Goal: Communication & Community: Answer question/provide support

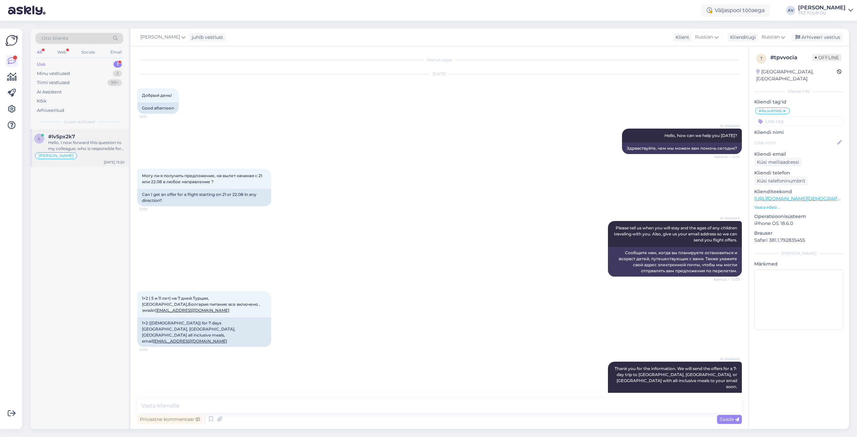
click at [93, 144] on div "Hello, I now forward this question to my colleague, who is responsible for this…" at bounding box center [86, 146] width 76 height 12
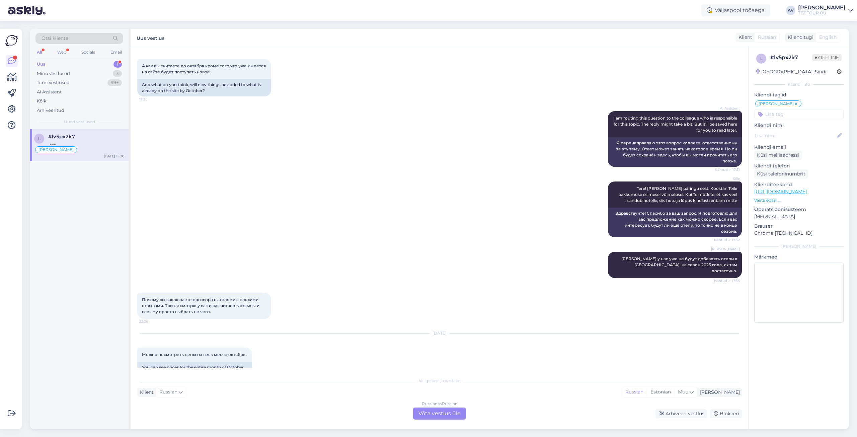
scroll to position [1239, 0]
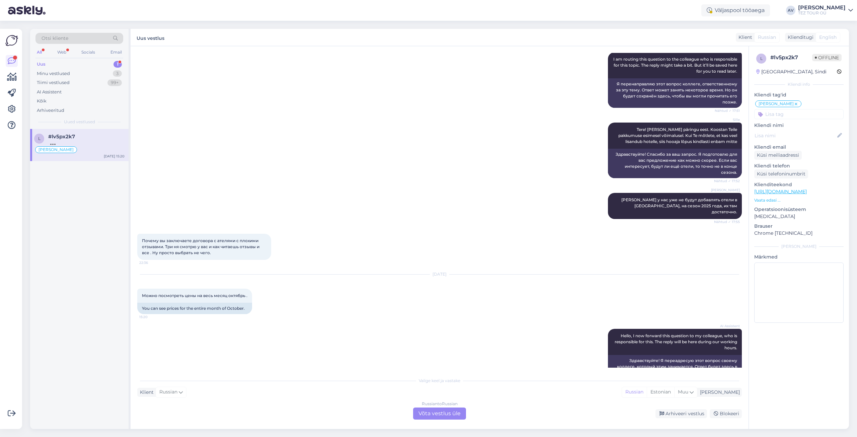
click at [424, 413] on div "Russian to Russian Võta vestlus üle" at bounding box center [439, 413] width 53 height 12
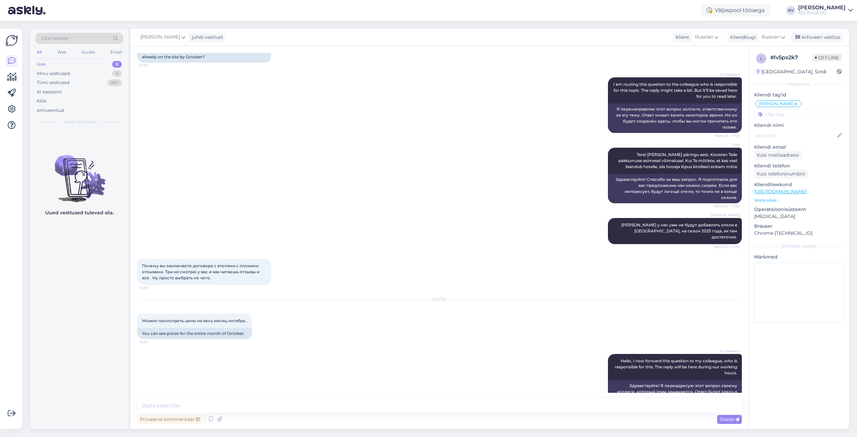
click at [805, 113] on input at bounding box center [798, 114] width 89 height 10
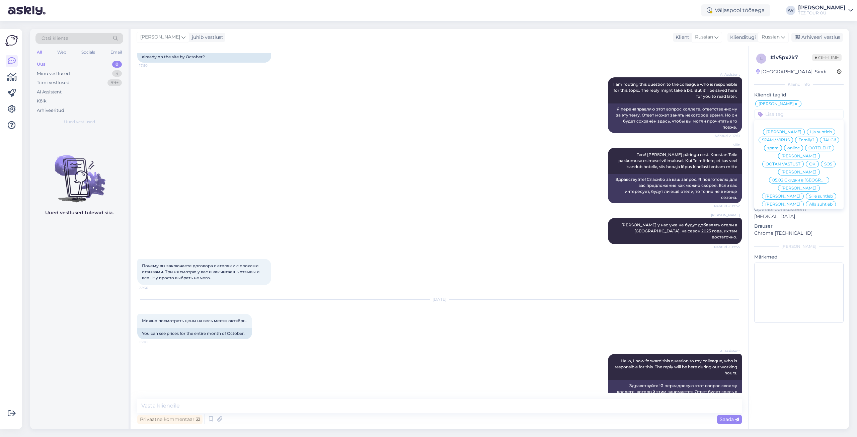
click at [785, 207] on div "[PERSON_NAME] suhtleb Ilja suhtleb SPAM / VIRUS Family? JÄLGI! spam online OOTE…" at bounding box center [798, 164] width 89 height 89
click at [809, 204] on span "Alla suhtleb" at bounding box center [820, 204] width 23 height 4
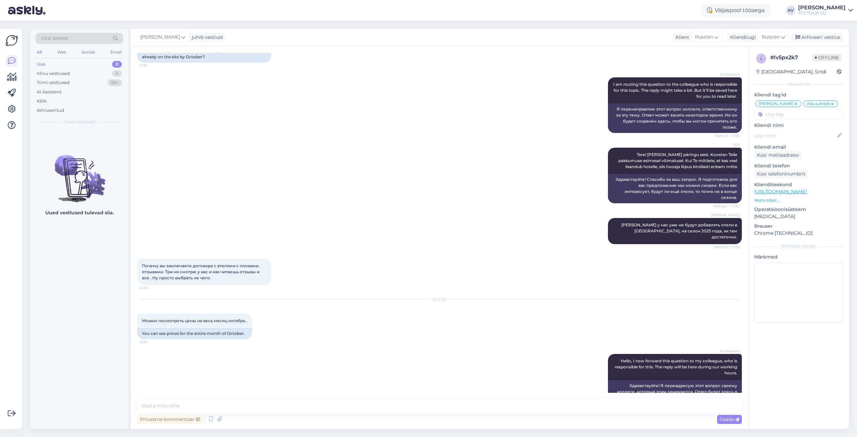
drag, startPoint x: 142, startPoint y: 248, endPoint x: 217, endPoint y: 259, distance: 75.5
click at [217, 259] on div "Почему вы заключаете договора с ателями с плохими отзывами. Три ня смотрю у вас…" at bounding box center [204, 272] width 134 height 26
copy span "Почему вы заключаете договора с ателями с плохими отзывами. Три ня смотрю у вас…"
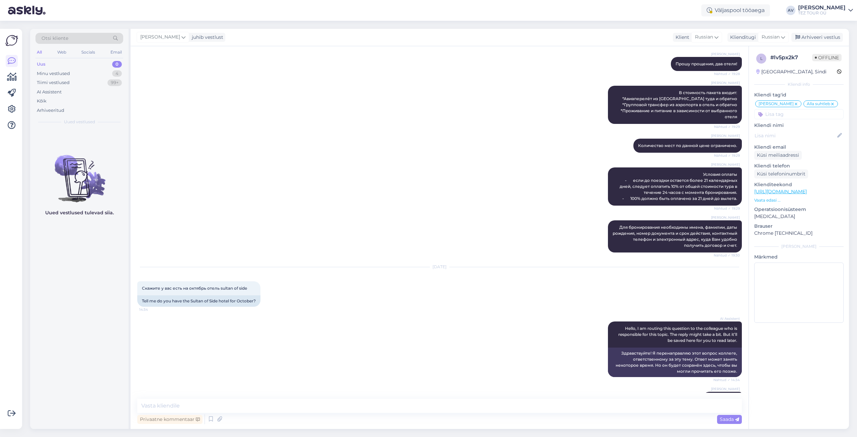
scroll to position [602, 0]
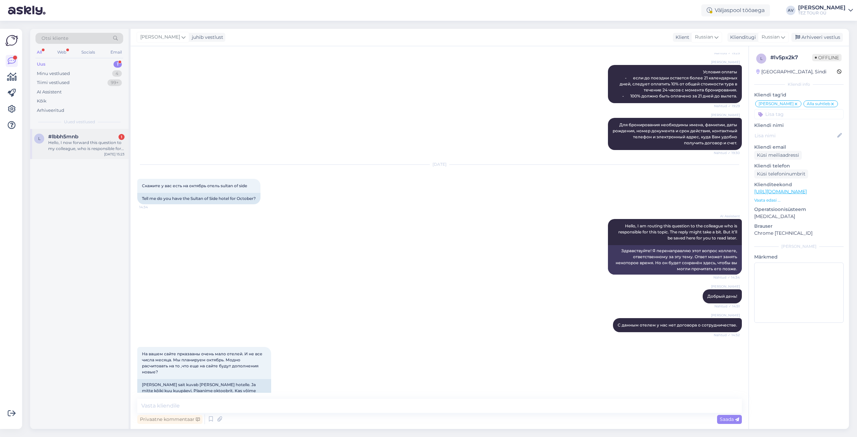
click at [98, 147] on div "Hello, I now forward this question to my colleague, who is responsible for this…" at bounding box center [86, 146] width 76 height 12
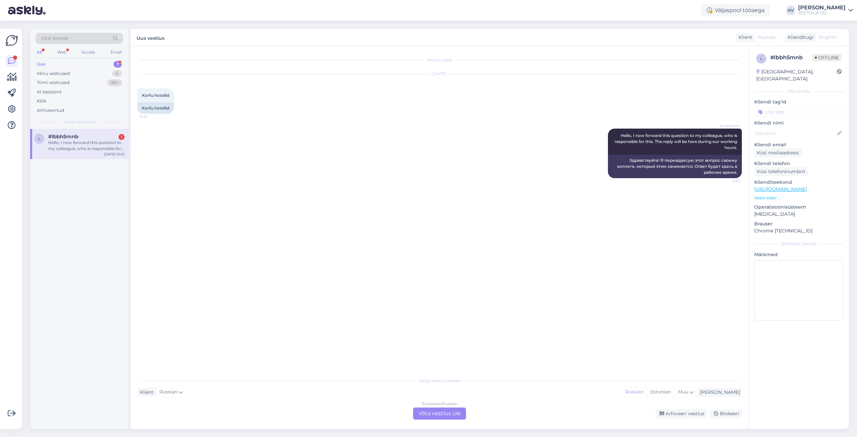
click at [424, 414] on div "Russian to Russian Võta vestlus üle" at bounding box center [439, 413] width 53 height 12
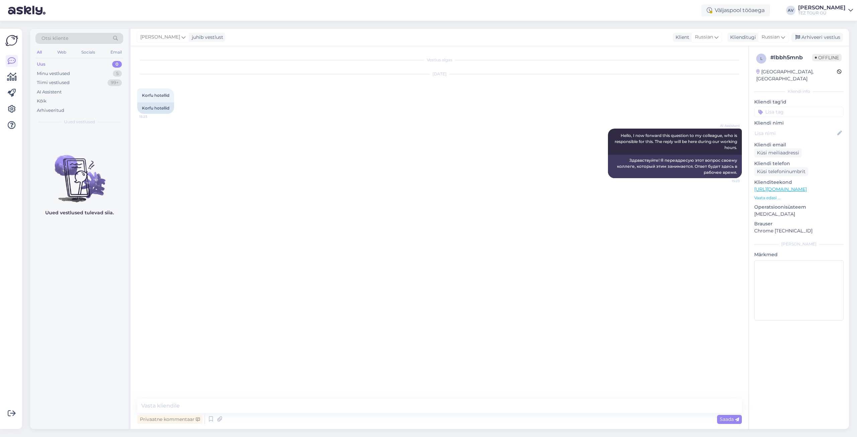
click at [772, 107] on input at bounding box center [798, 112] width 89 height 10
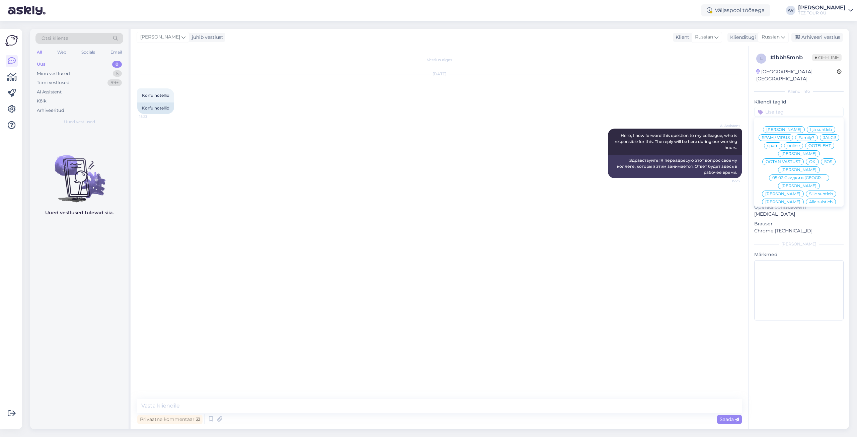
click at [809, 200] on span "Alla suhtleb" at bounding box center [820, 202] width 23 height 4
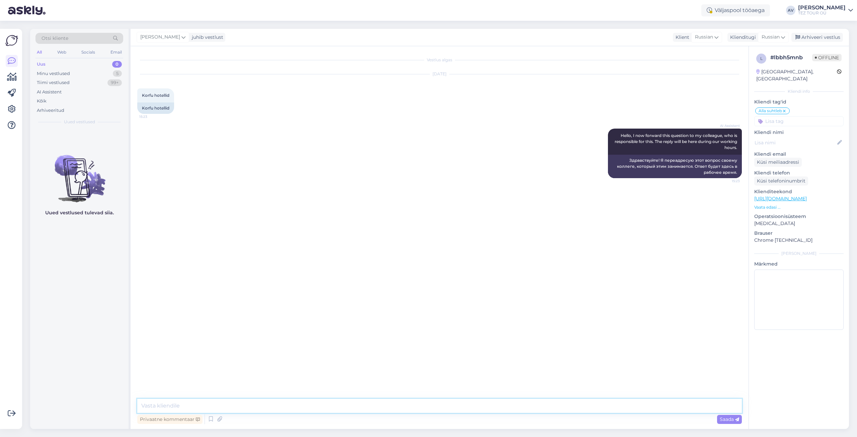
click at [258, 404] on textarea at bounding box center [439, 406] width 604 height 14
paste textarea "Tere päevast. Palun täpsustage päringu parameetreid."
type textarea "Tere päevast. Palun täpsustage päringu parameetreid."
click at [61, 83] on div "Tiimi vestlused" at bounding box center [53, 82] width 33 height 7
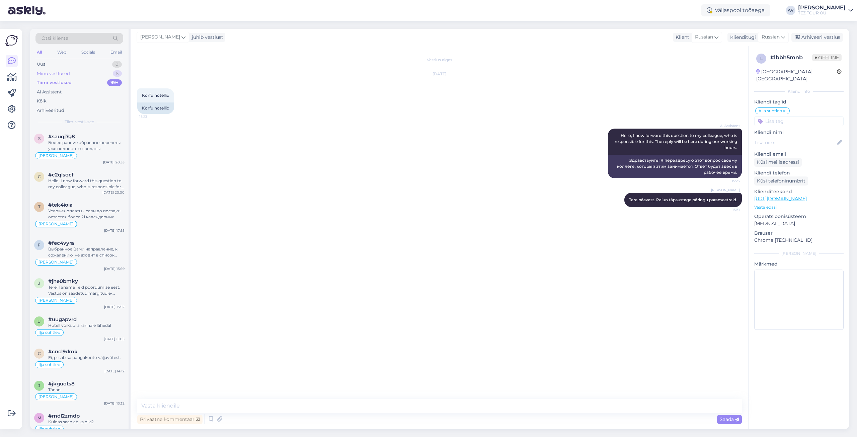
click at [68, 74] on div "Minu vestlused" at bounding box center [53, 73] width 33 height 7
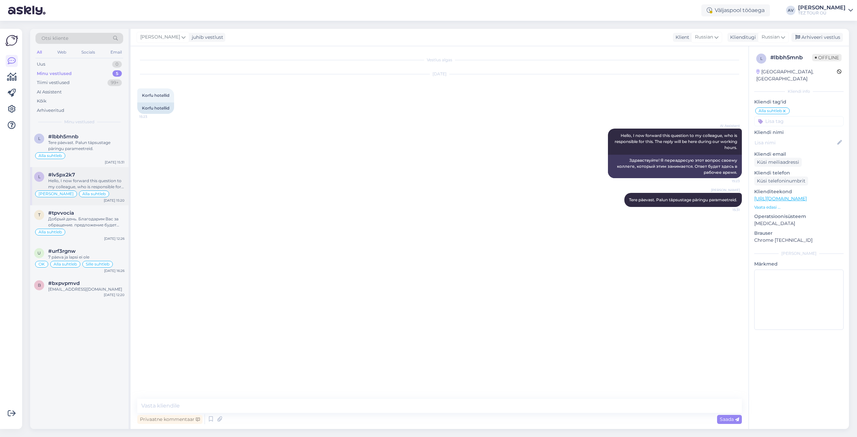
click at [91, 183] on div "Hello, I now forward this question to my colleague, who is responsible for this…" at bounding box center [86, 184] width 76 height 12
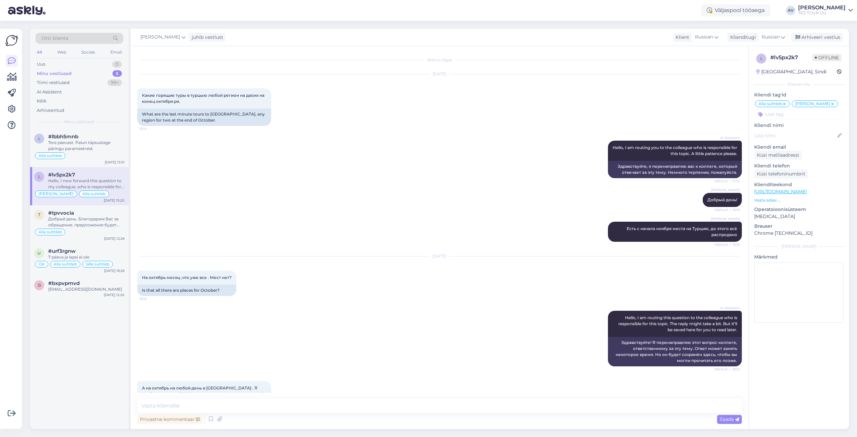
scroll to position [1214, 0]
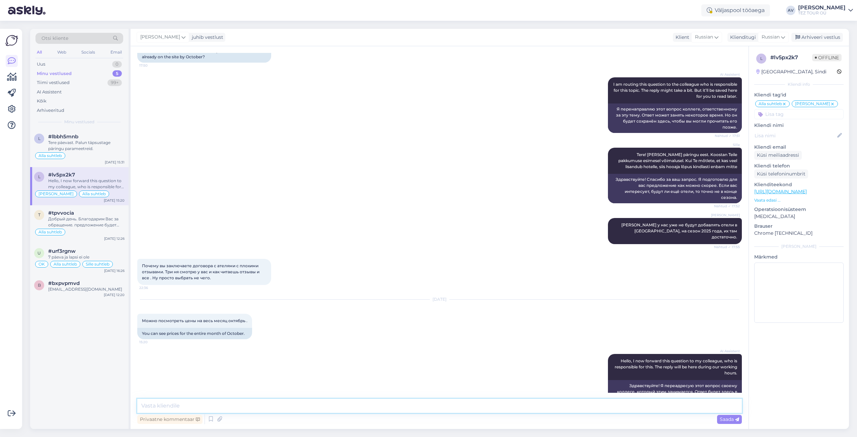
click at [380, 405] on textarea at bounding box center [439, 406] width 604 height 14
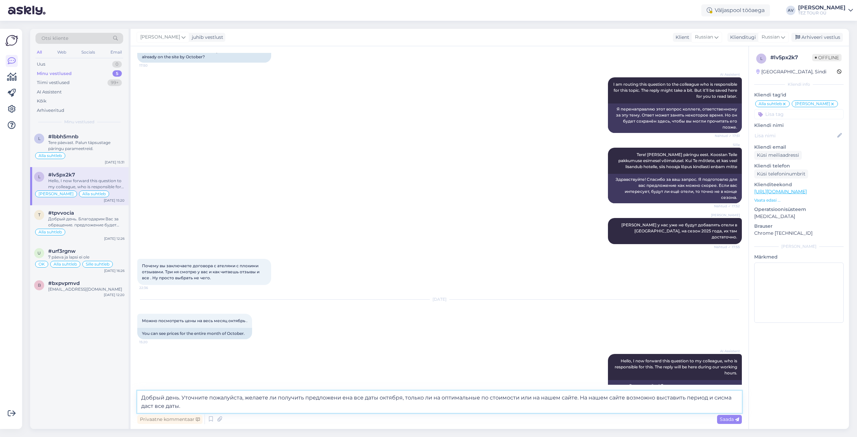
click at [342, 397] on textarea "Добрый день. Уточните пожалуйста, желаете ли получить предложени ена все даты о…" at bounding box center [439, 402] width 604 height 22
click at [344, 397] on textarea "Добрый день. Уточните пожалуйста, желаете ли получить предложениена все даты ок…" at bounding box center [439, 402] width 604 height 22
click at [518, 398] on textarea "Добрый день. Уточните пожалуйста, желаете ли получить предложение на все даты о…" at bounding box center [439, 402] width 604 height 22
type textarea "Добрый день. Уточните пожалуйста, желаете ли получить предложение на все даты о…"
click at [735, 420] on icon at bounding box center [737, 419] width 4 height 4
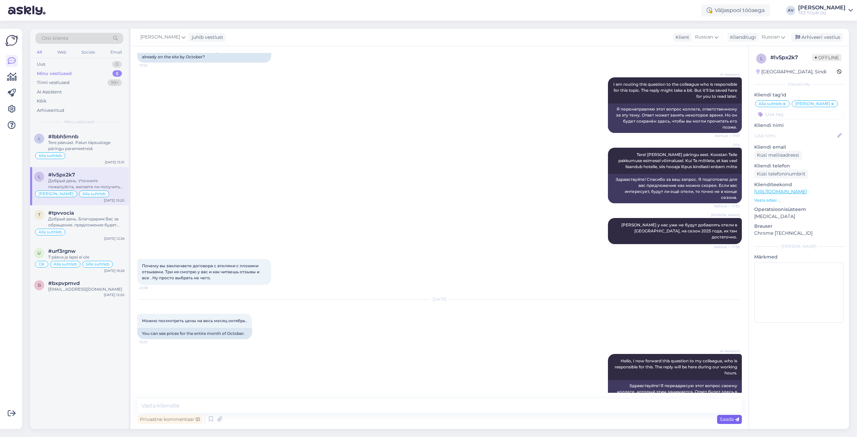
scroll to position [1267, 0]
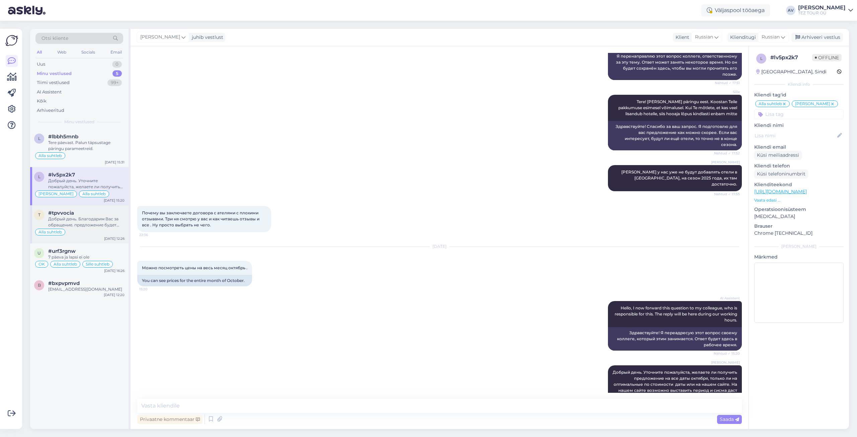
click at [107, 221] on div "Добрый день. Благодарим Вас за обращение. предложение будет выслано на указанны…" at bounding box center [86, 222] width 76 height 12
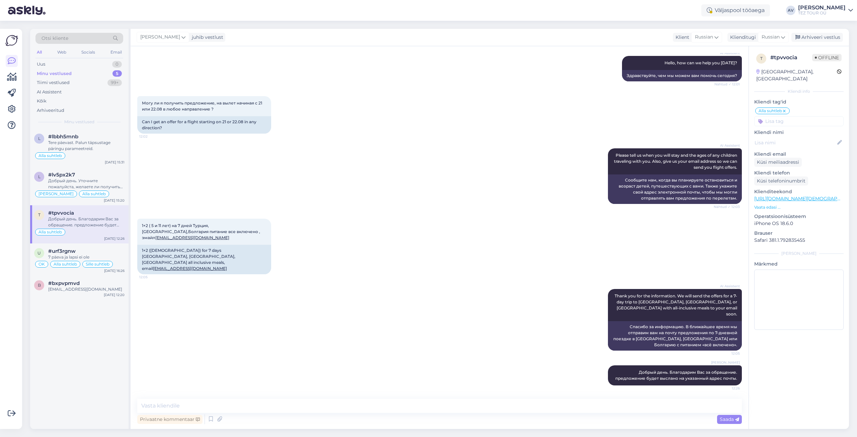
scroll to position [55, 0]
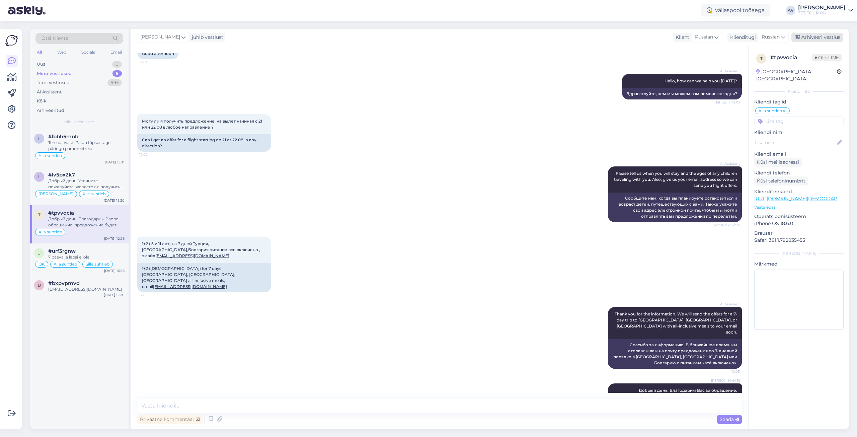
click at [818, 37] on div "Arhiveeri vestlus" at bounding box center [817, 37] width 52 height 9
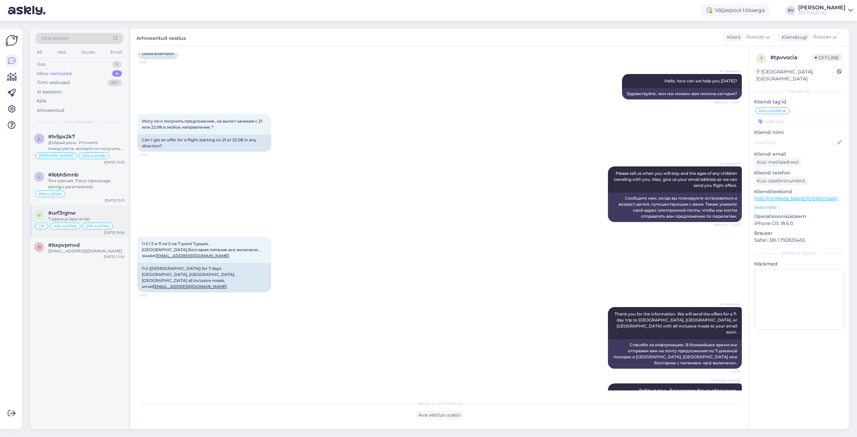
click at [58, 214] on span "#urf3rgnw" at bounding box center [61, 213] width 27 height 6
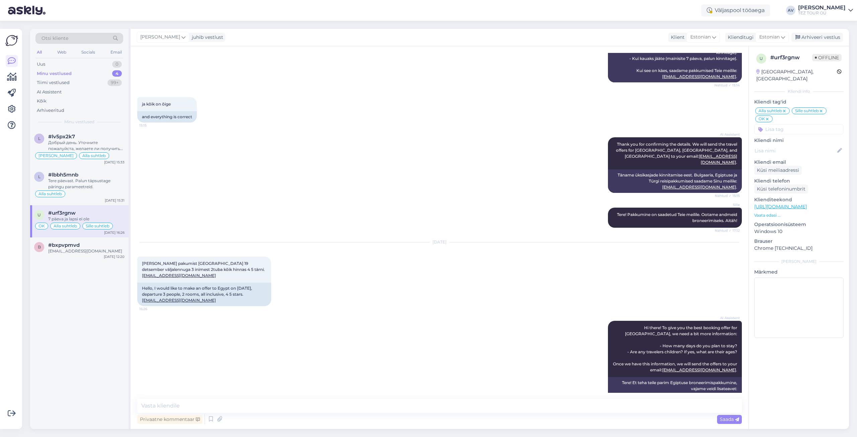
scroll to position [101, 0]
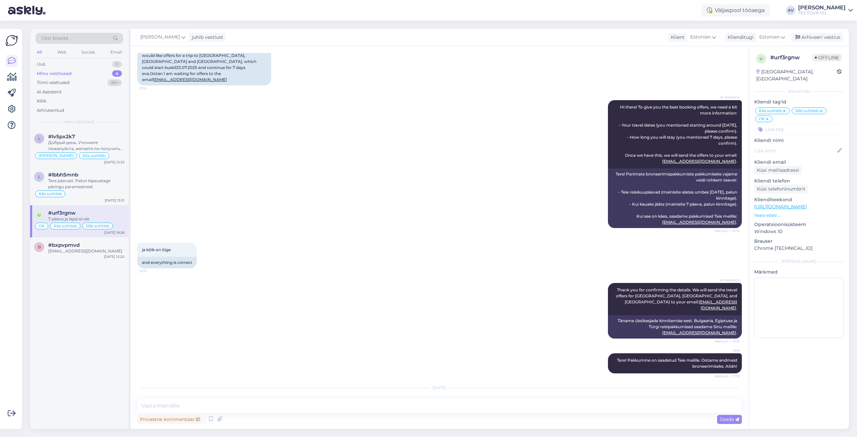
click at [771, 124] on input at bounding box center [798, 129] width 89 height 10
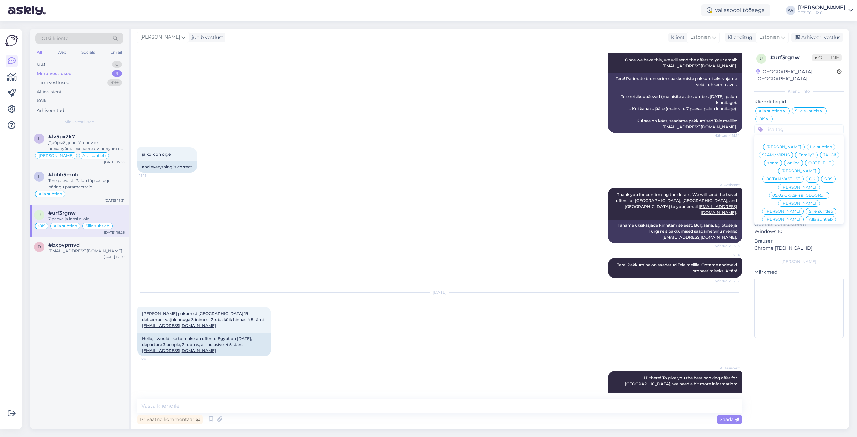
scroll to position [302, 0]
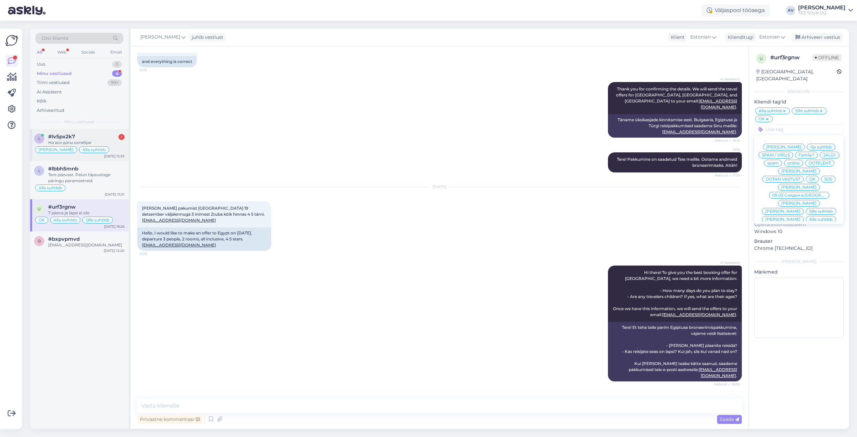
click at [71, 135] on span "#lv5px2k7" at bounding box center [61, 137] width 27 height 6
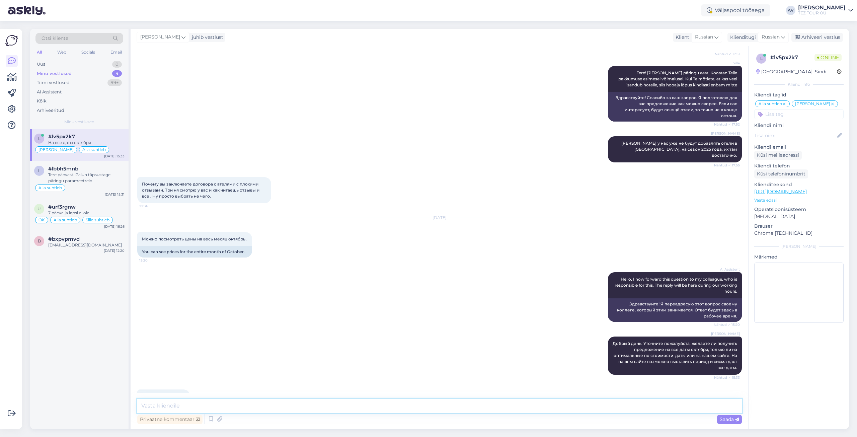
click at [293, 402] on textarea at bounding box center [439, 406] width 604 height 14
type textarea "уточните пожалуйста, в каком бюджете планируется путешествие"
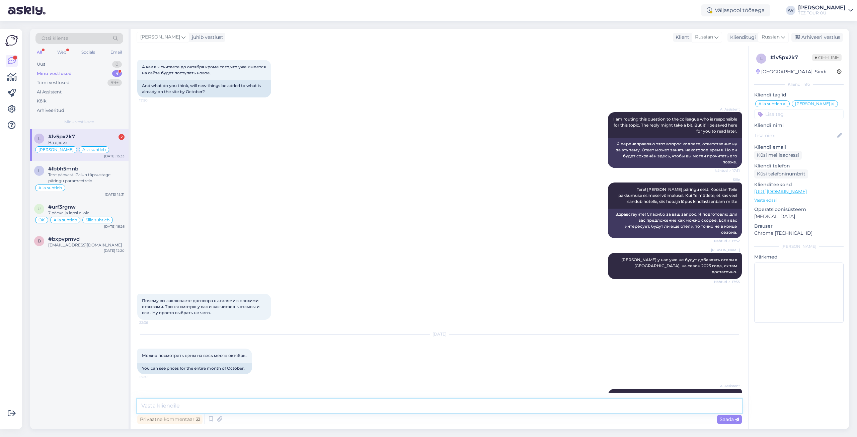
scroll to position [1020, 0]
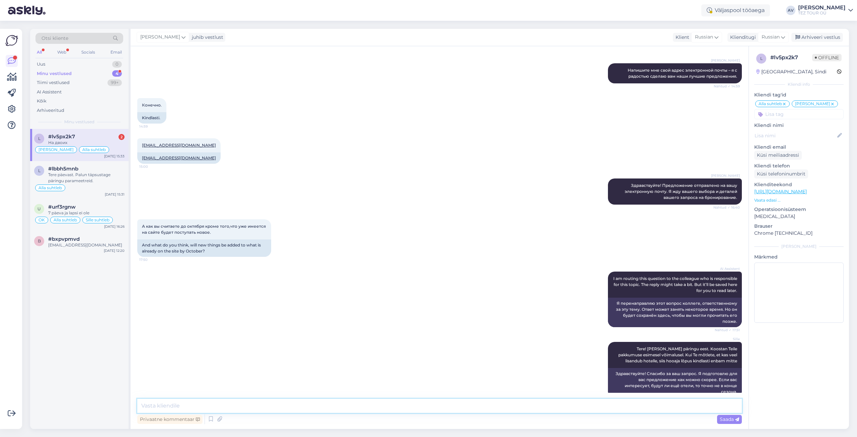
click at [250, 408] on textarea at bounding box center [439, 406] width 604 height 14
paste textarea "[EMAIL_ADDRESS][DOMAIN_NAME]"
type textarea "[EMAIL_ADDRESS][DOMAIN_NAME] актуален ли этот адрес?"
